Goal: Information Seeking & Learning: Learn about a topic

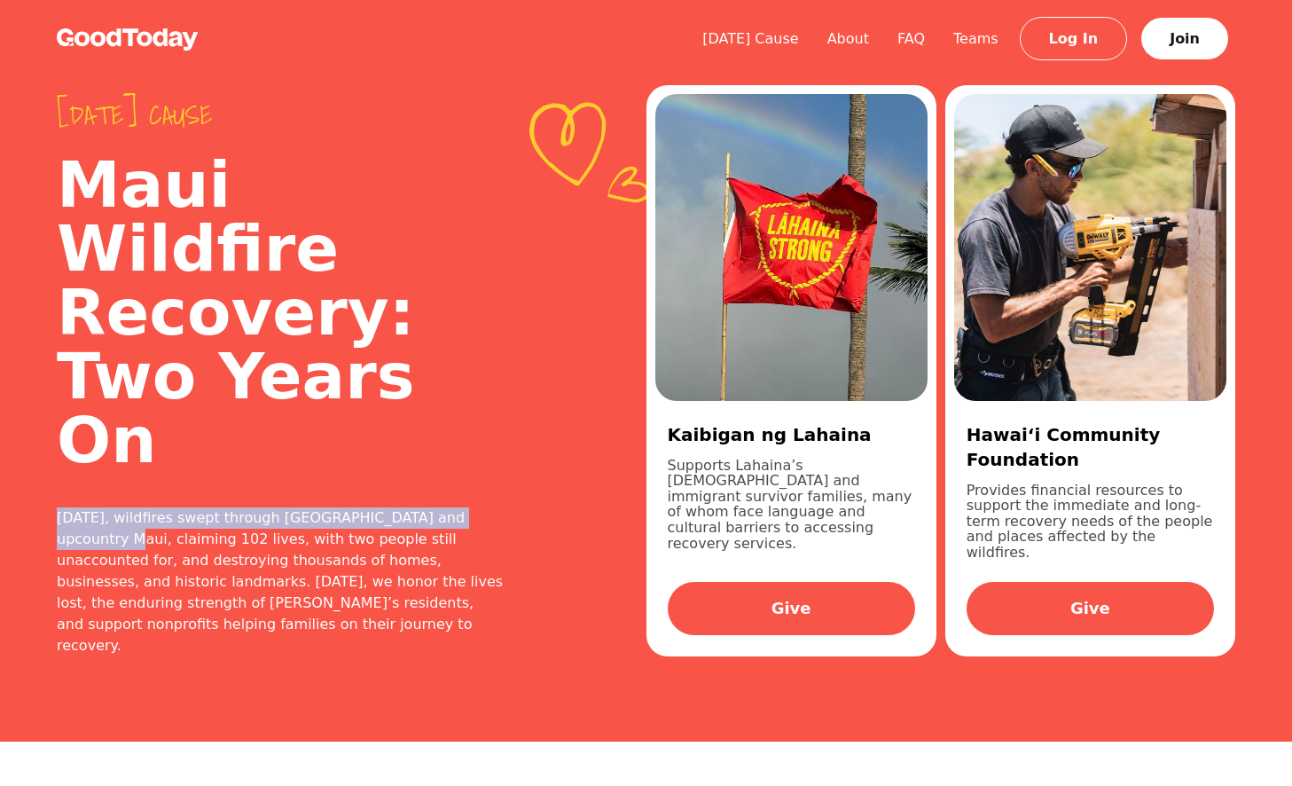
click at [145, 31] on img at bounding box center [128, 39] width 142 height 22
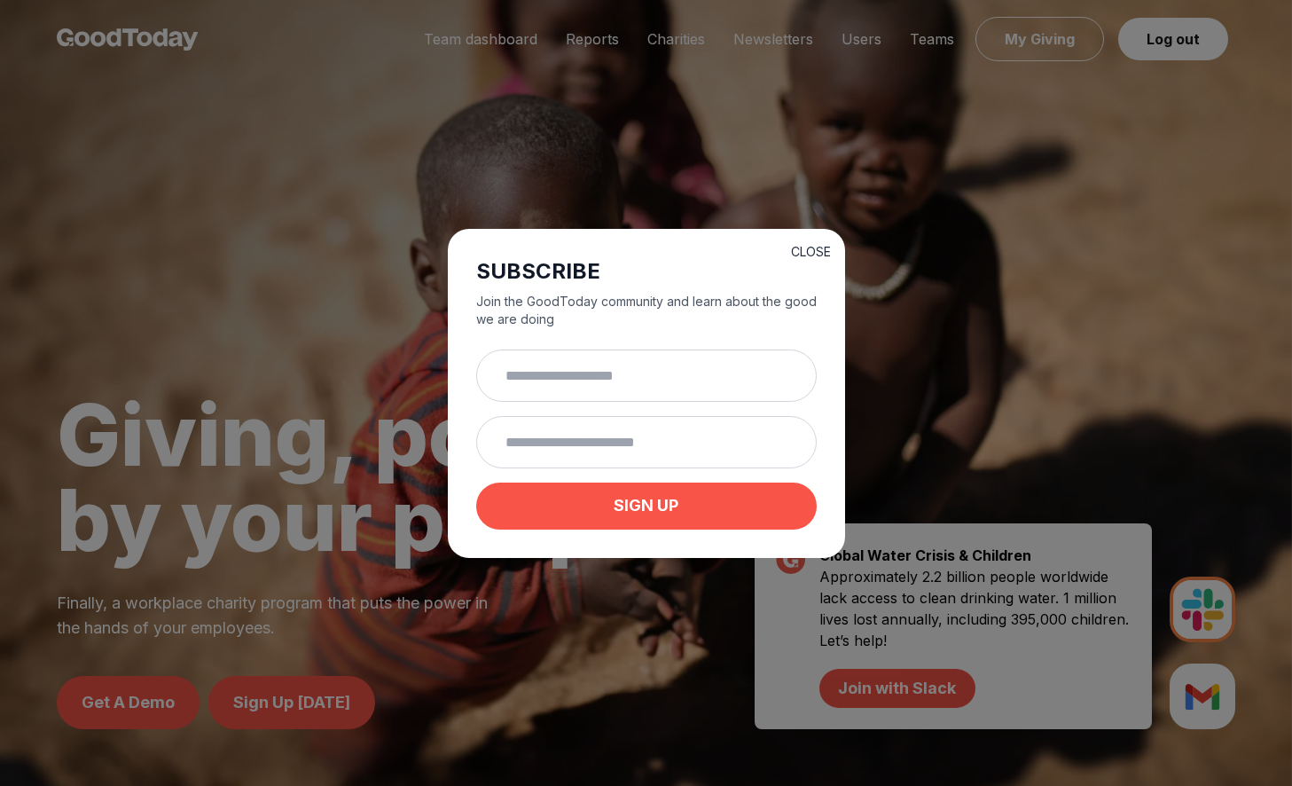
click at [817, 253] on button "CLOSE" at bounding box center [811, 252] width 40 height 18
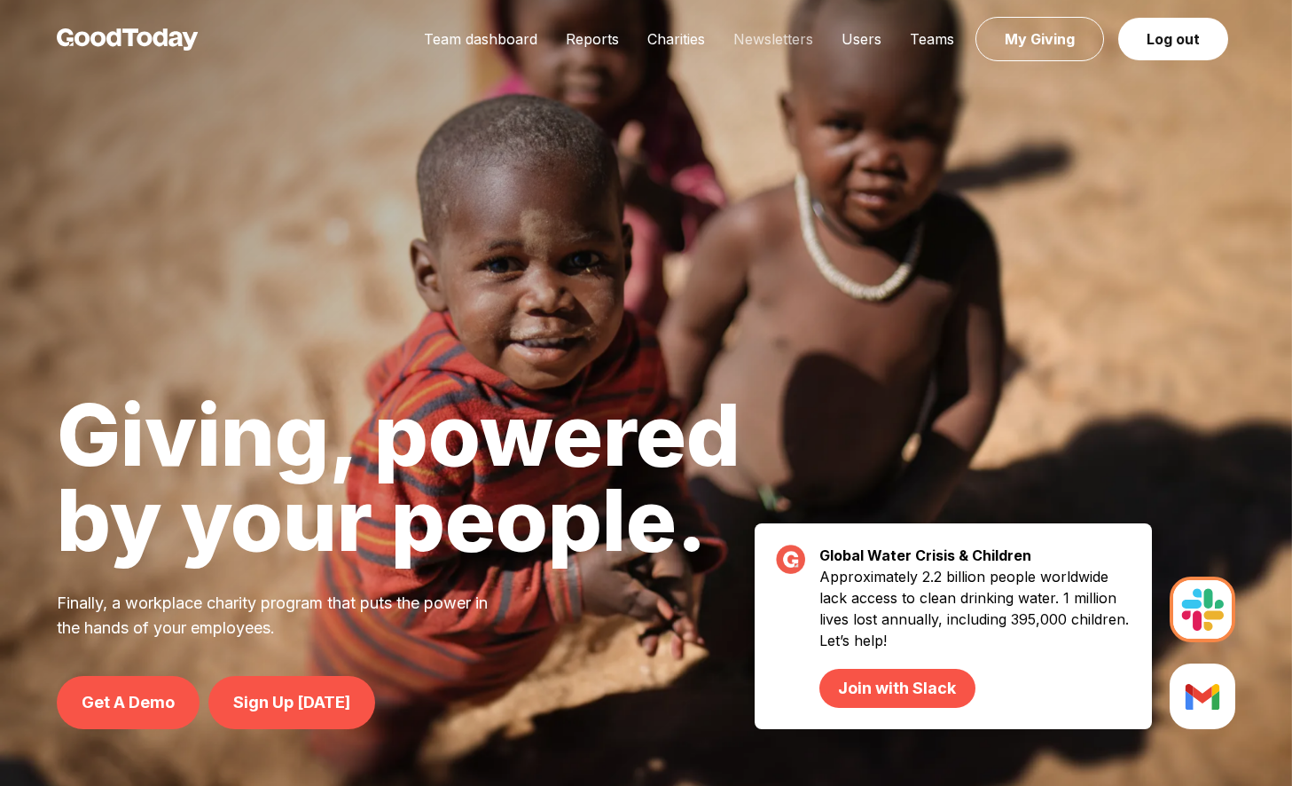
click at [775, 36] on link "Newsletters" at bounding box center [773, 39] width 108 height 18
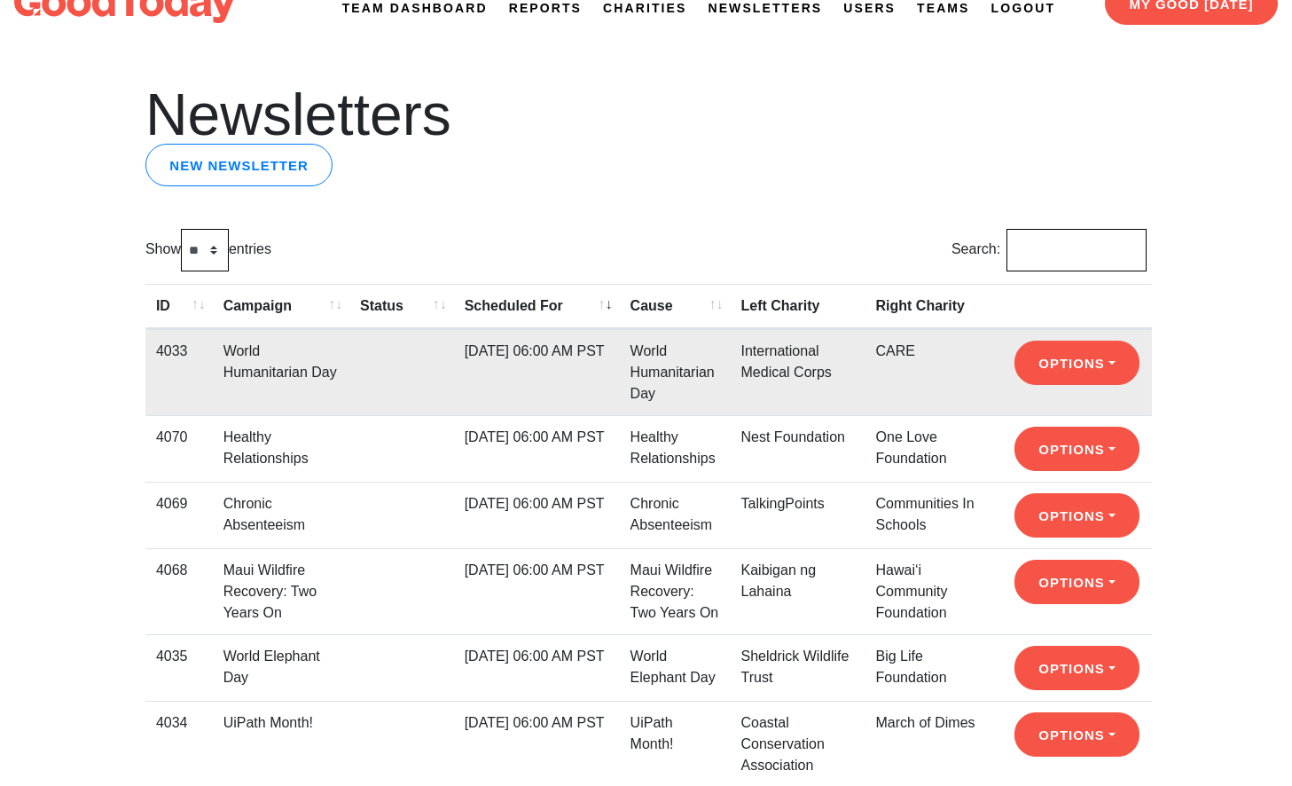
scroll to position [67, 0]
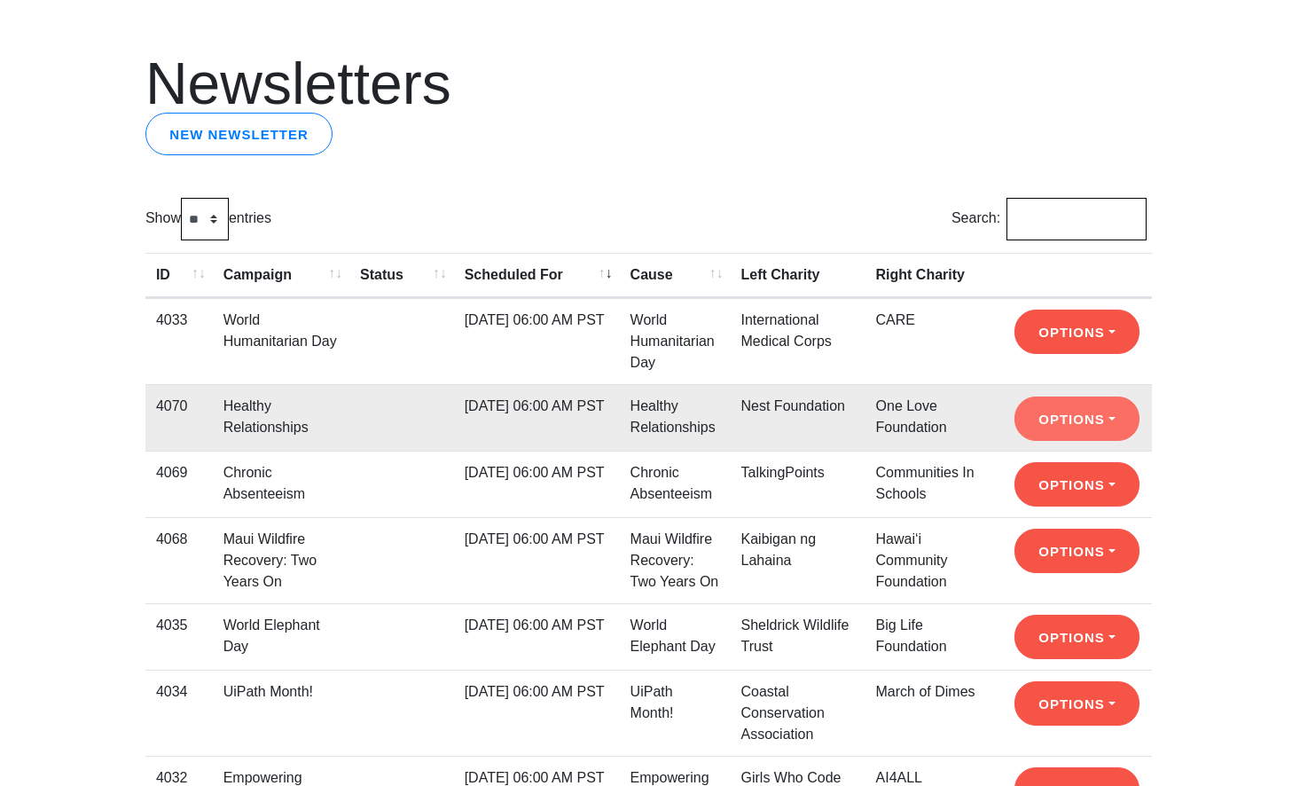
click at [1050, 416] on button "Options" at bounding box center [1077, 418] width 125 height 44
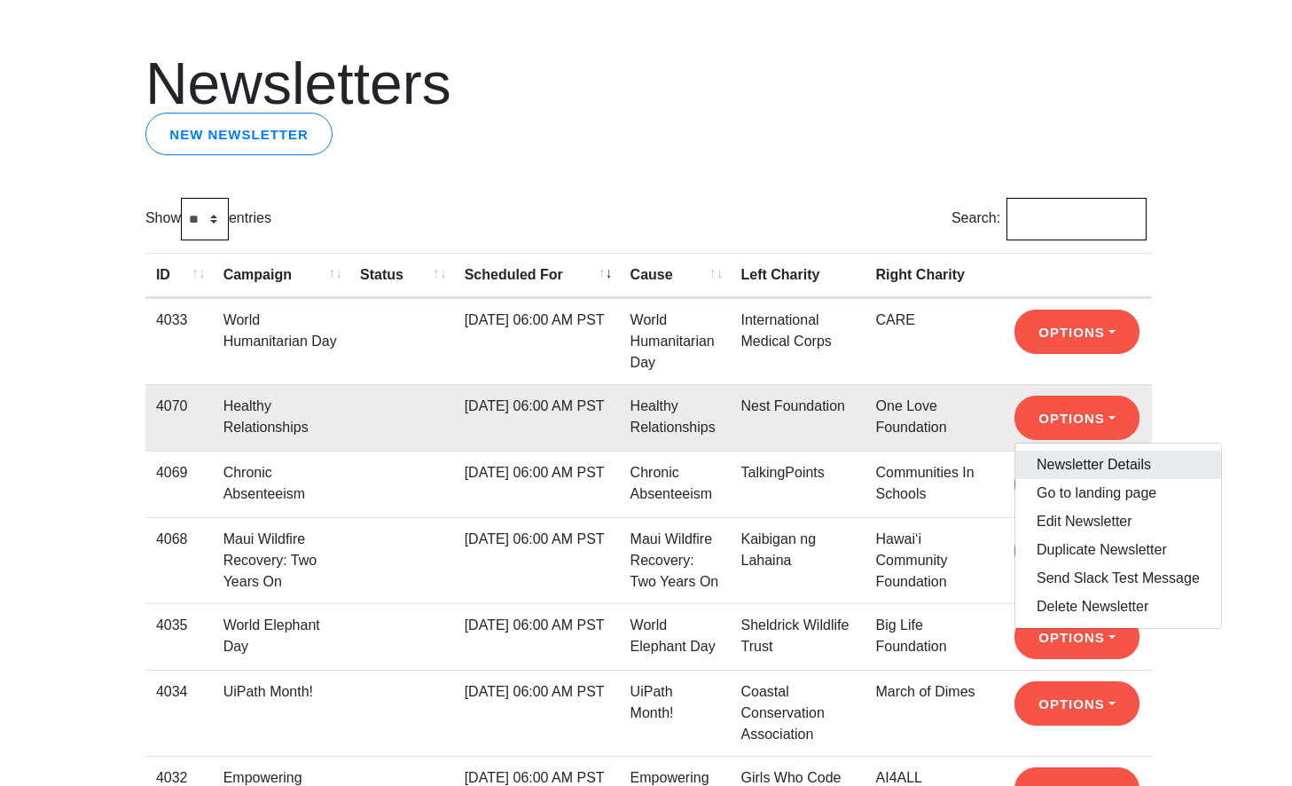
click at [1055, 467] on link "Newsletter Details" at bounding box center [1119, 465] width 206 height 28
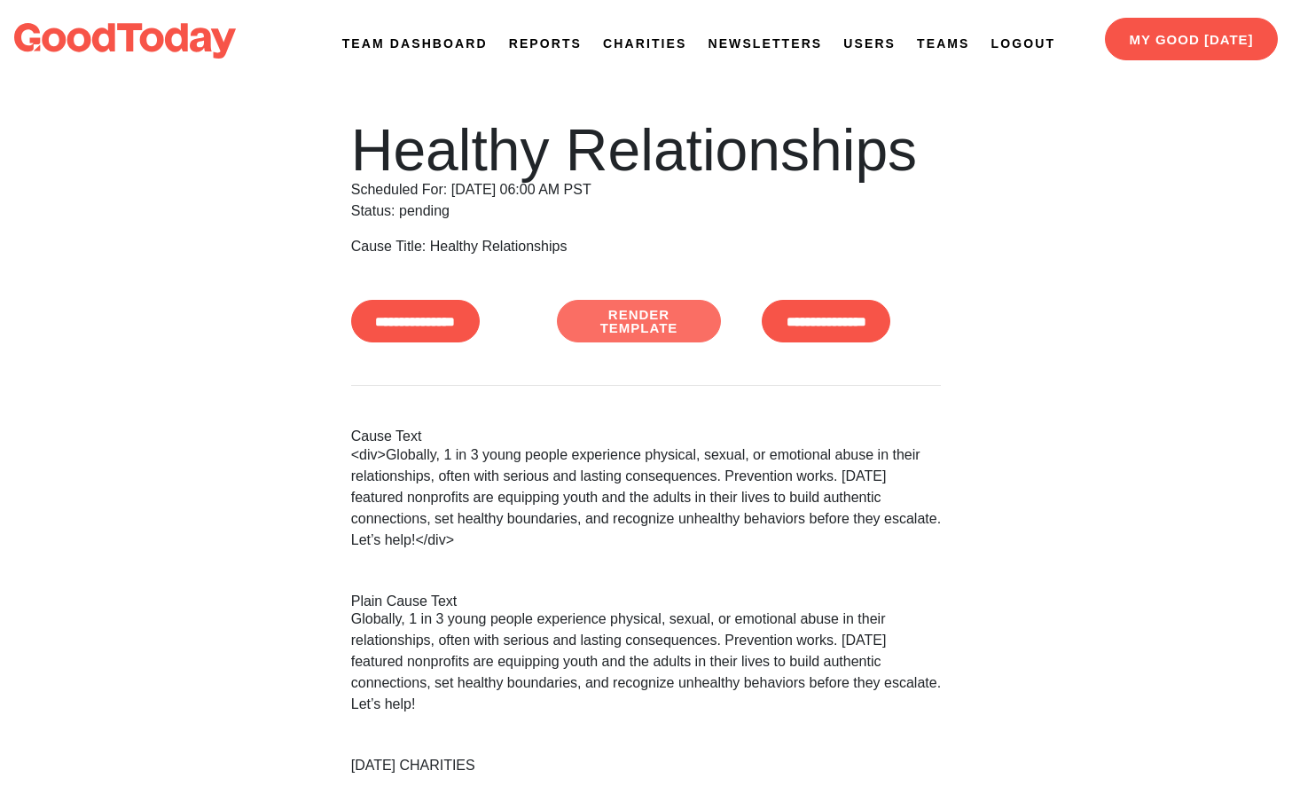
click at [647, 329] on link "Render Template" at bounding box center [639, 321] width 165 height 43
